Goal: Task Accomplishment & Management: Use online tool/utility

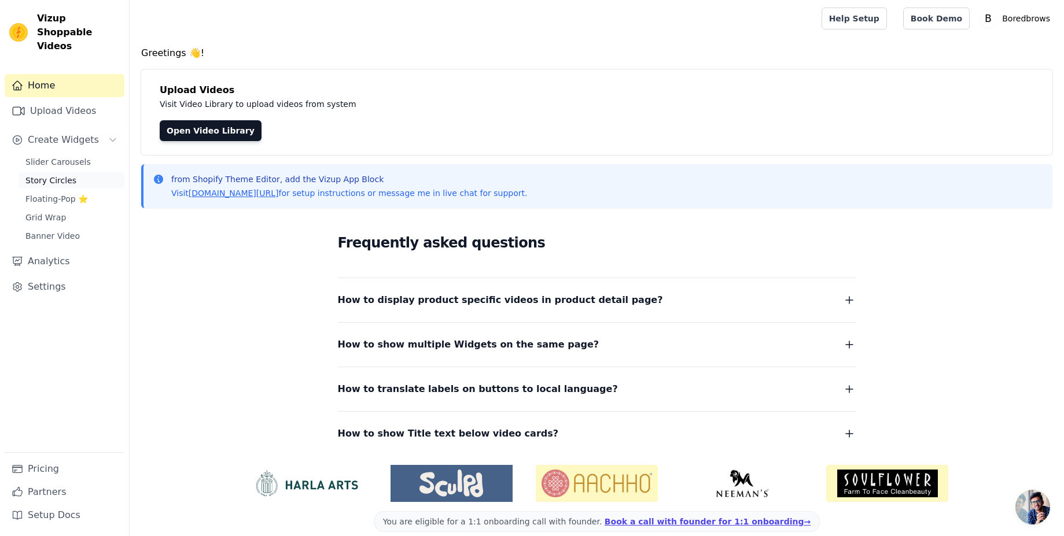
click at [50, 175] on span "Story Circles" at bounding box center [50, 181] width 51 height 12
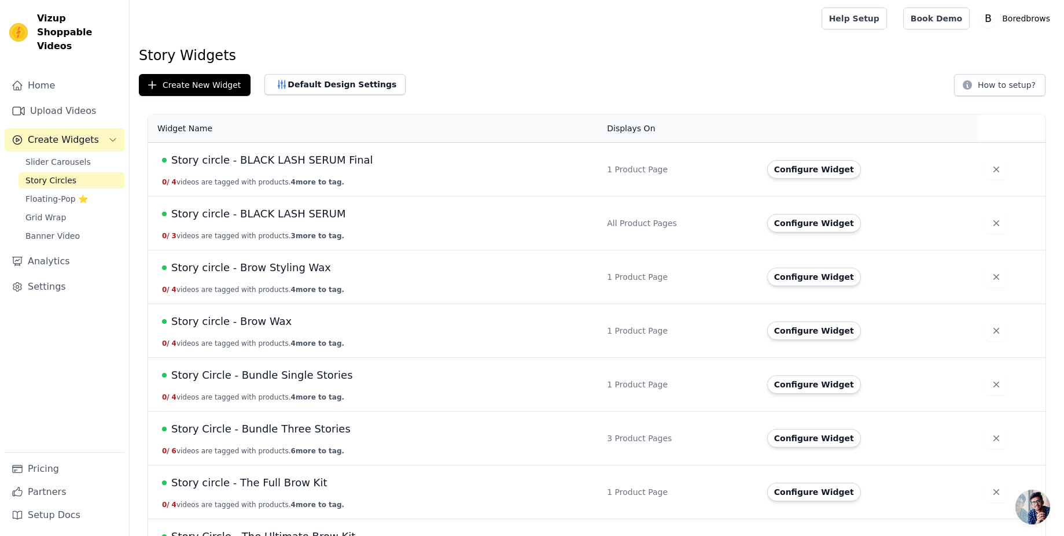
click at [253, 156] on span "Story circle - BLACK LASH SERUM Final" at bounding box center [272, 160] width 202 height 16
